Goal: Find specific page/section

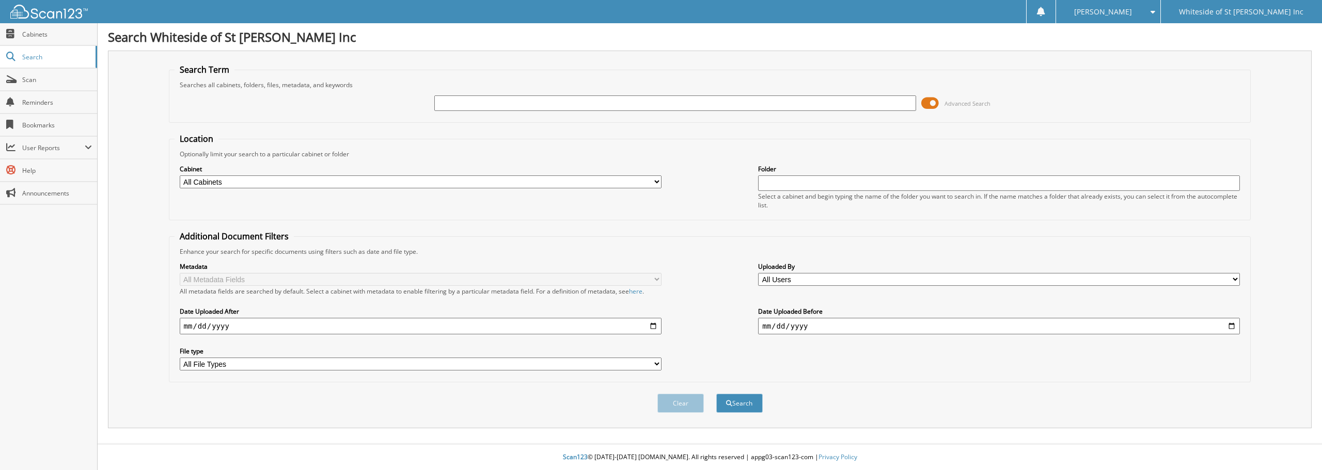
click at [492, 104] on input "text" at bounding box center [675, 103] width 482 height 15
type input "hg230777"
click at [716, 394] on button "Search" at bounding box center [739, 403] width 46 height 19
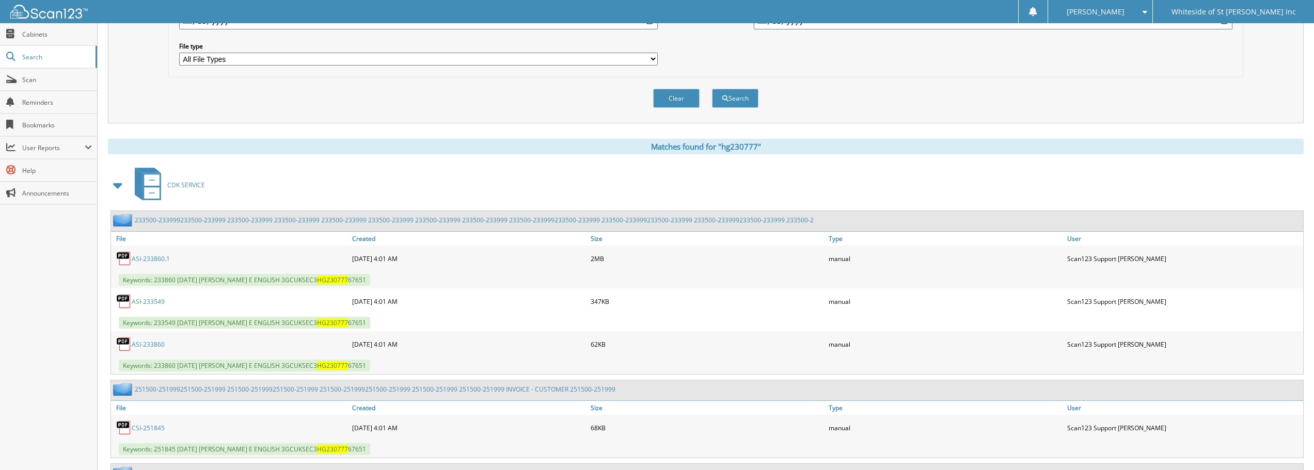
scroll to position [310, 0]
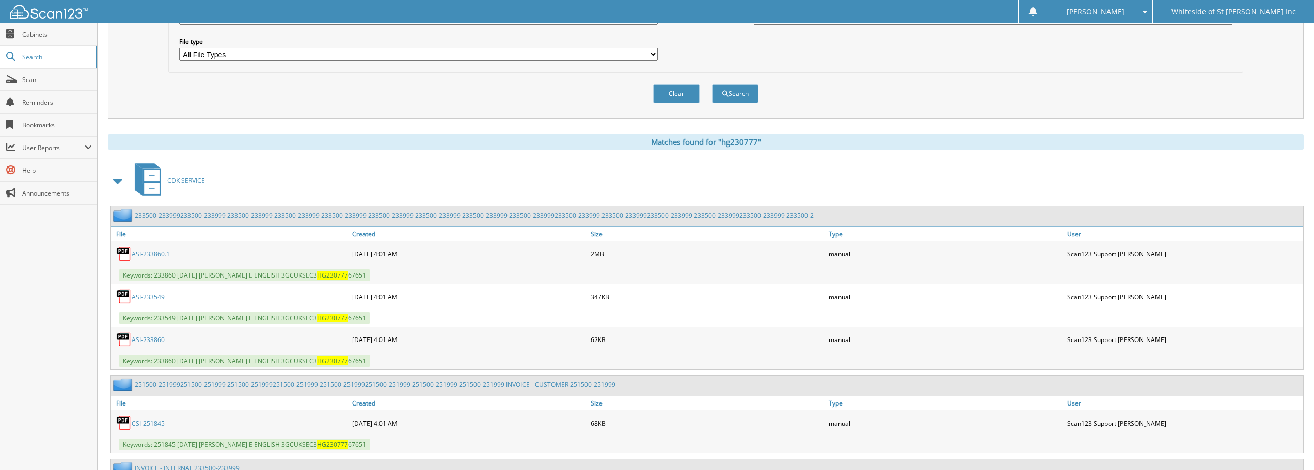
click at [116, 182] on span at bounding box center [118, 180] width 14 height 19
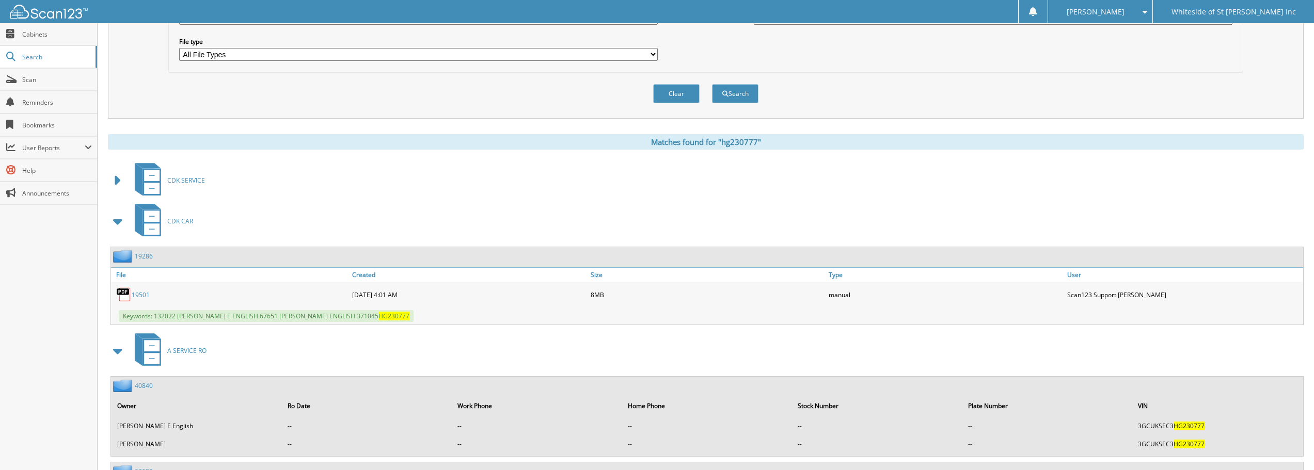
click at [144, 295] on link "19501" at bounding box center [141, 295] width 18 height 9
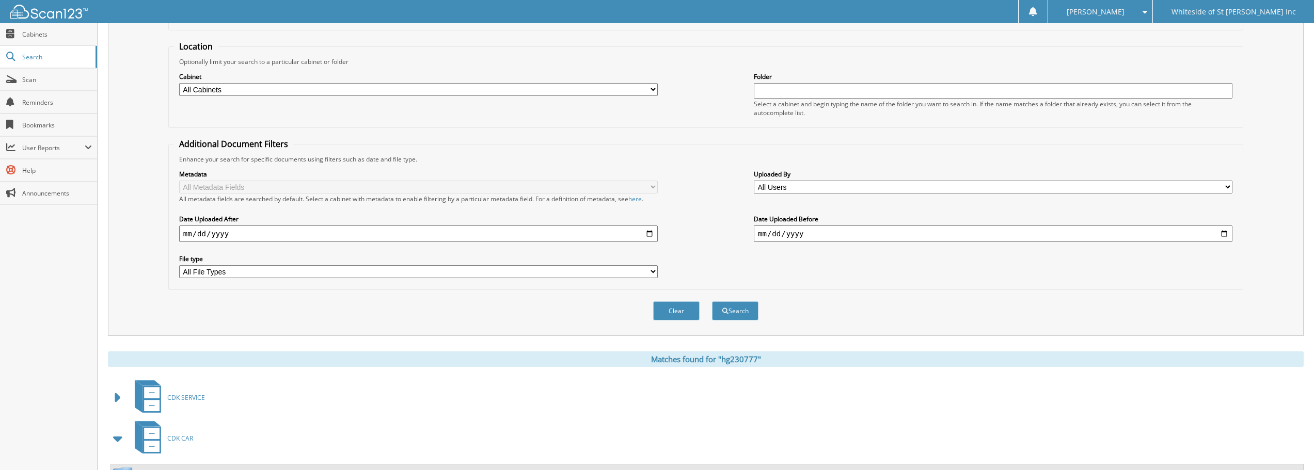
scroll to position [0, 0]
